Goal: Navigation & Orientation: Find specific page/section

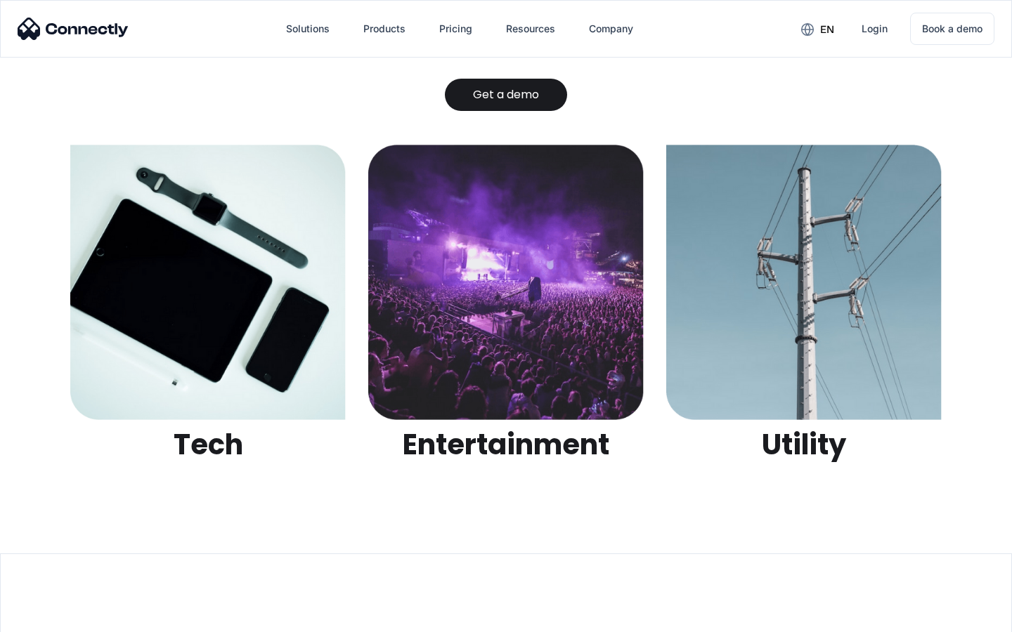
scroll to position [4432, 0]
